Goal: Entertainment & Leisure: Consume media (video, audio)

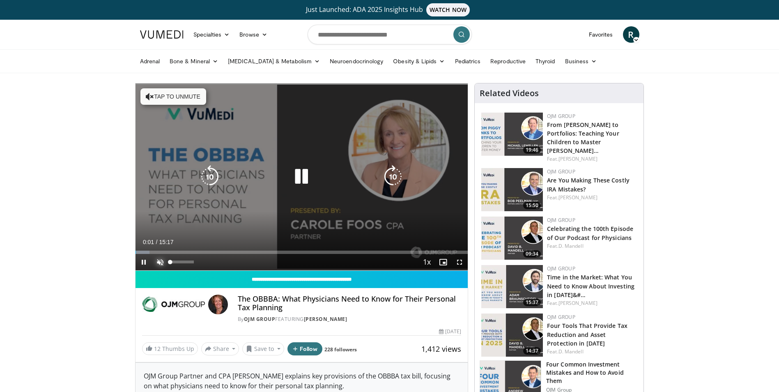
click at [159, 260] on span "Video Player" at bounding box center [160, 262] width 16 height 16
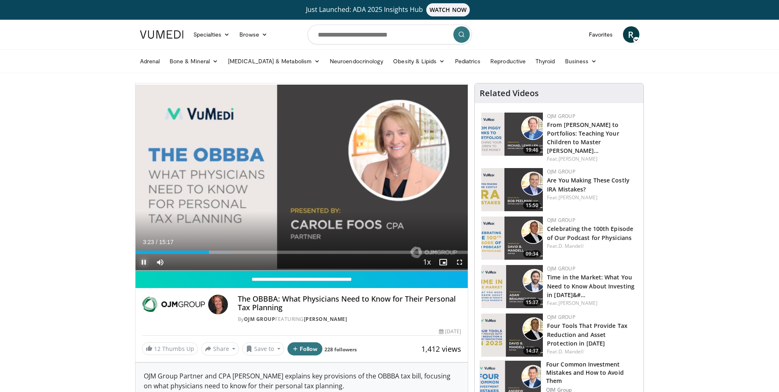
click at [142, 260] on span "Video Player" at bounding box center [144, 262] width 16 height 16
click at [141, 260] on span "Video Player" at bounding box center [144, 262] width 16 height 16
click at [143, 261] on span "Video Player" at bounding box center [144, 262] width 16 height 16
